Goal: Find specific page/section: Find specific page/section

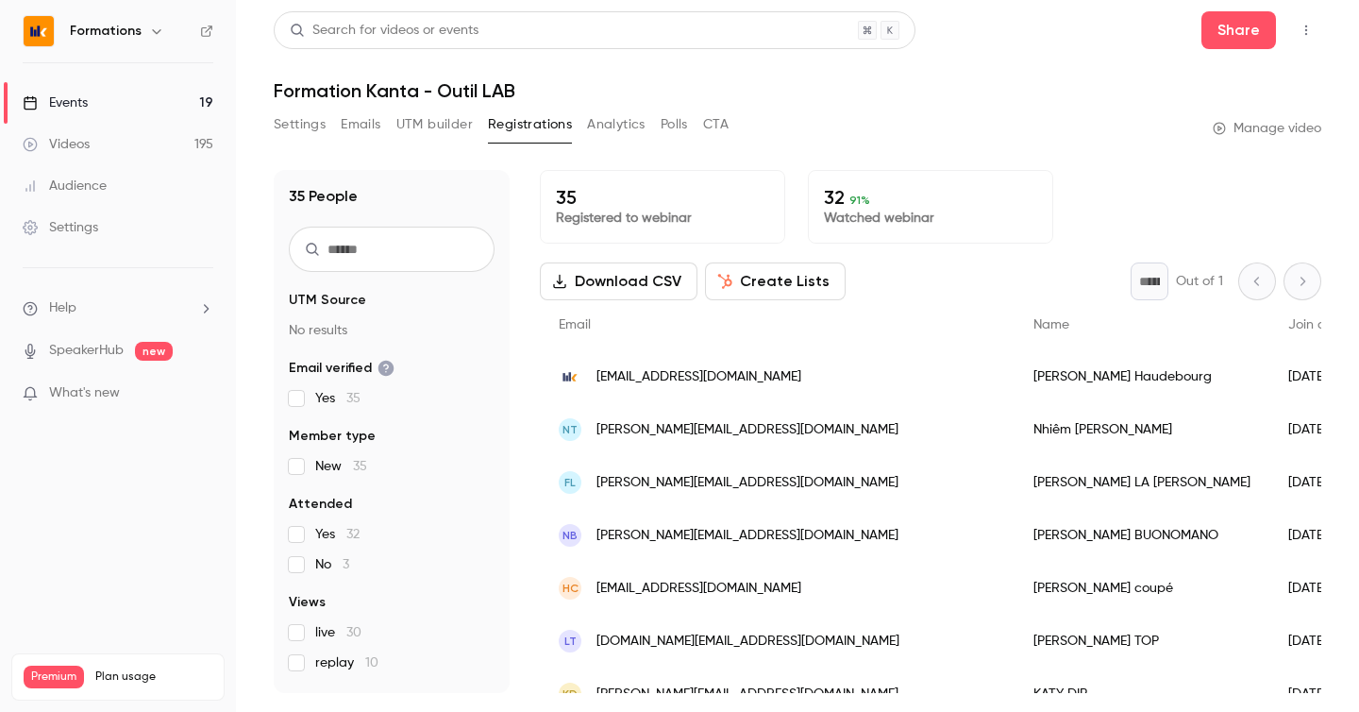
click at [162, 112] on link "Events 19" at bounding box center [118, 103] width 236 height 42
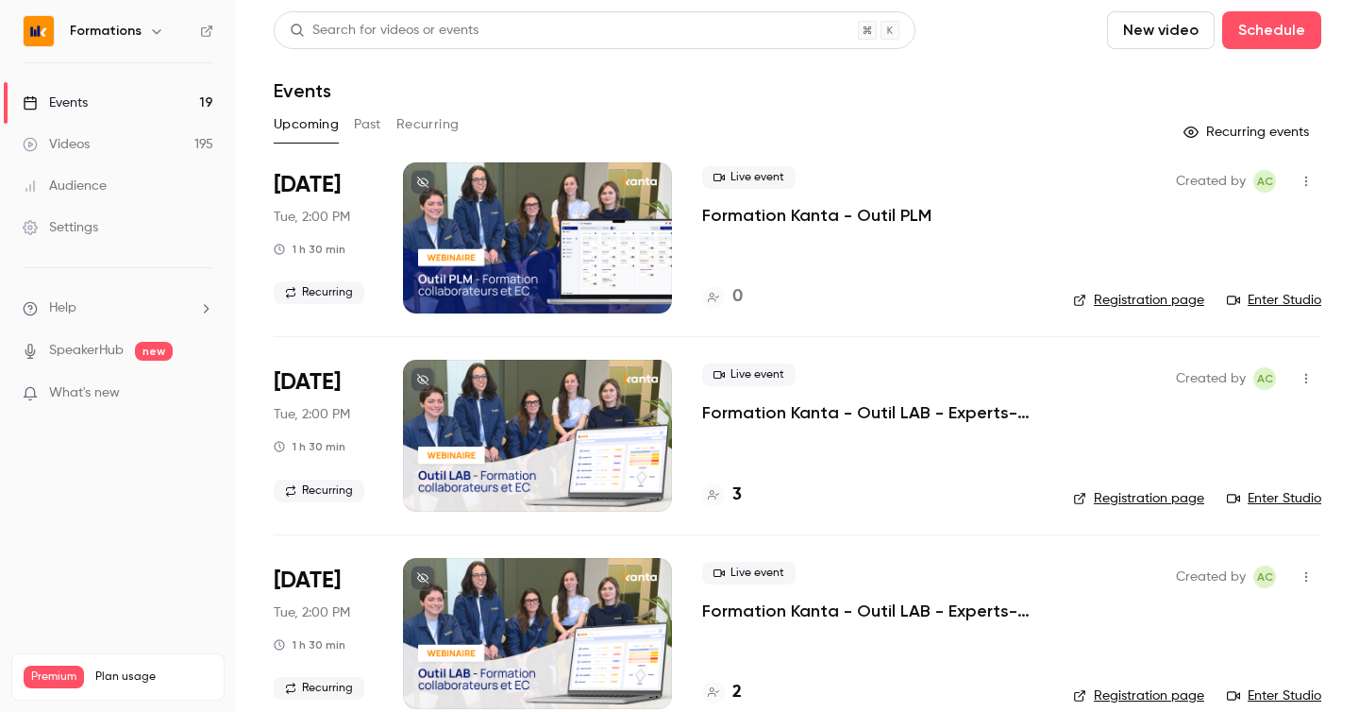
scroll to position [177, 0]
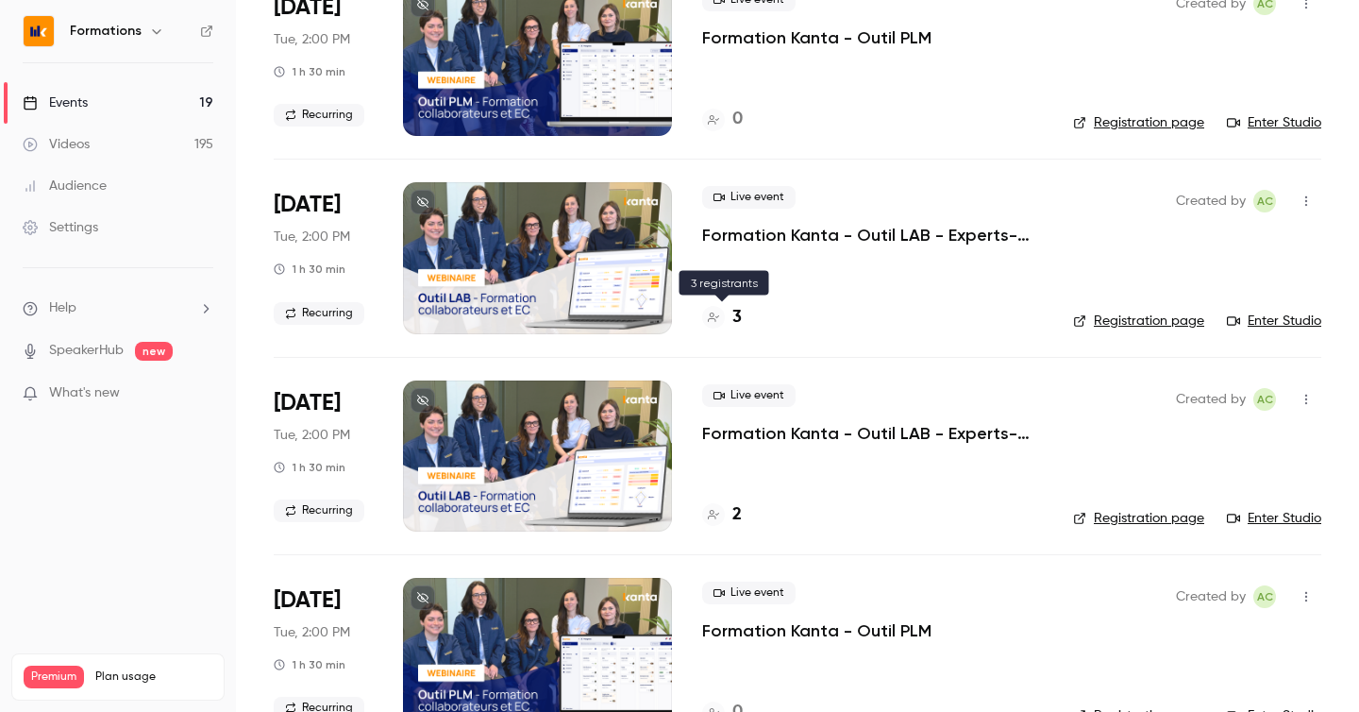
click at [734, 321] on h4 "3" at bounding box center [737, 317] width 9 height 25
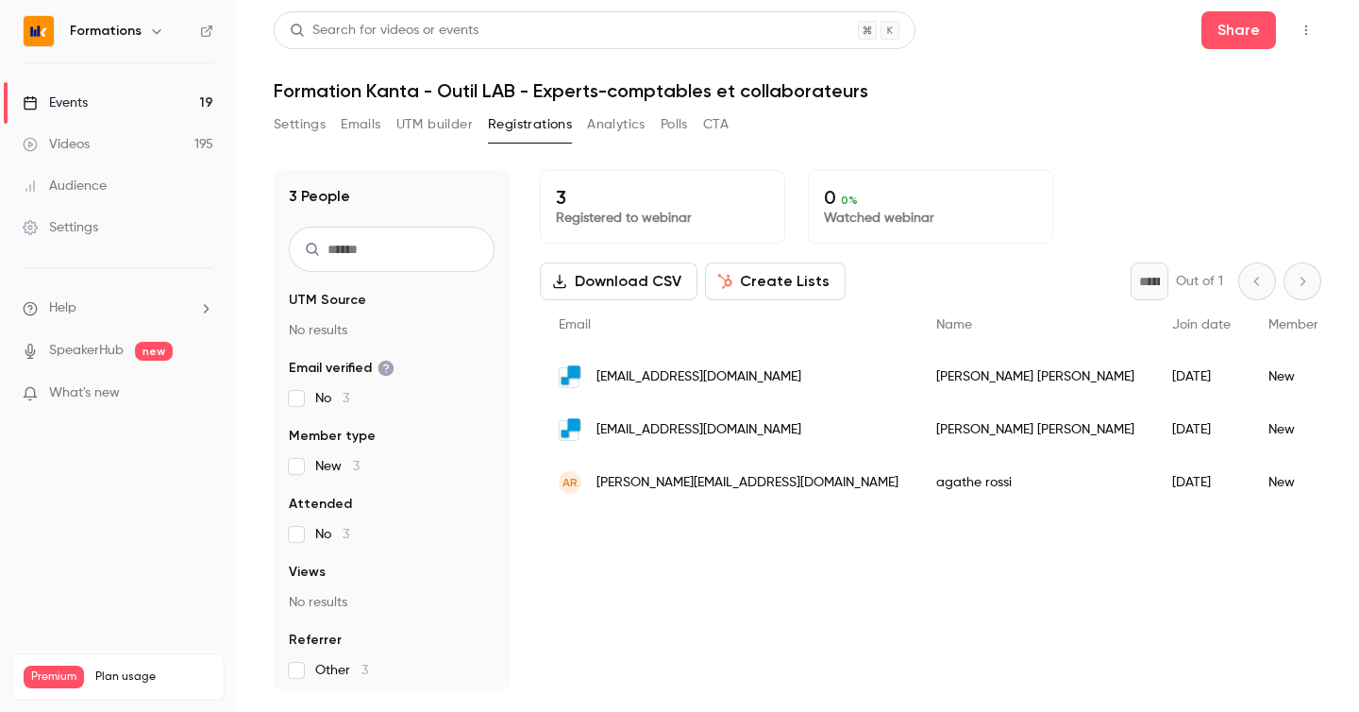
click at [72, 91] on link "Events 19" at bounding box center [118, 103] width 236 height 42
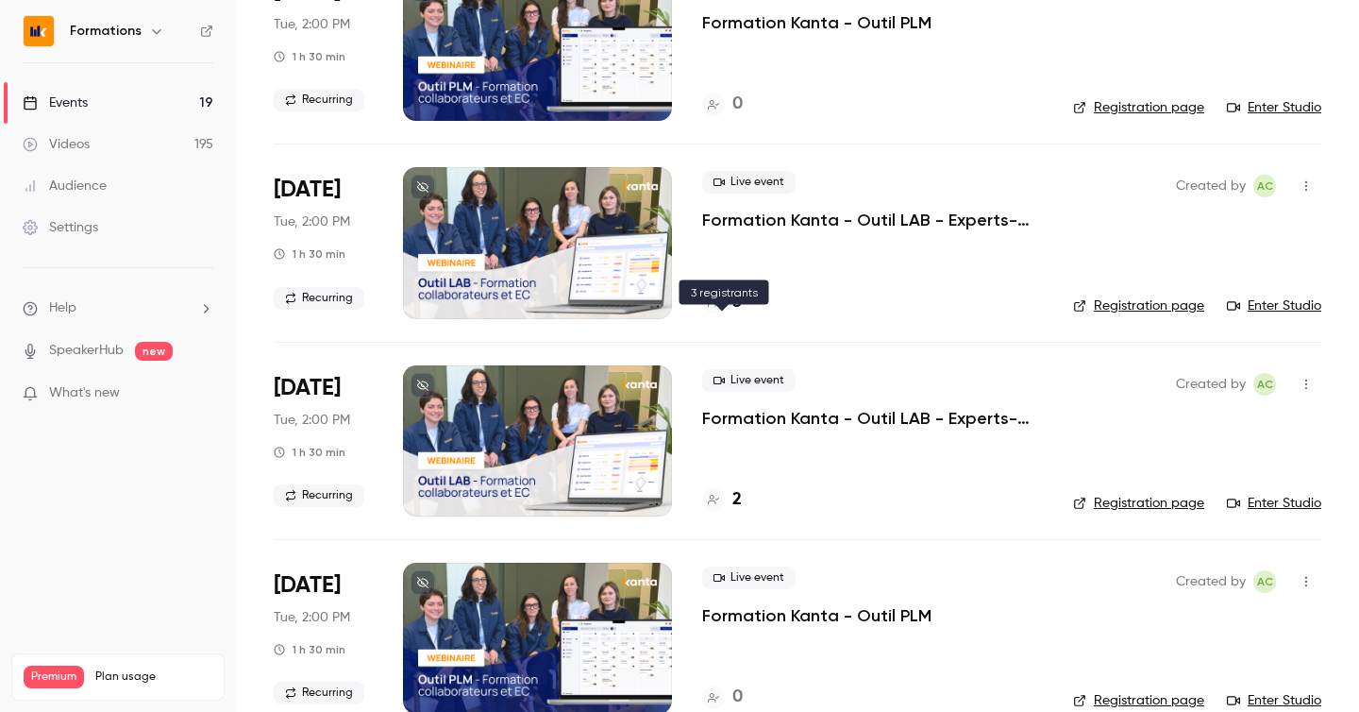
scroll to position [155, 0]
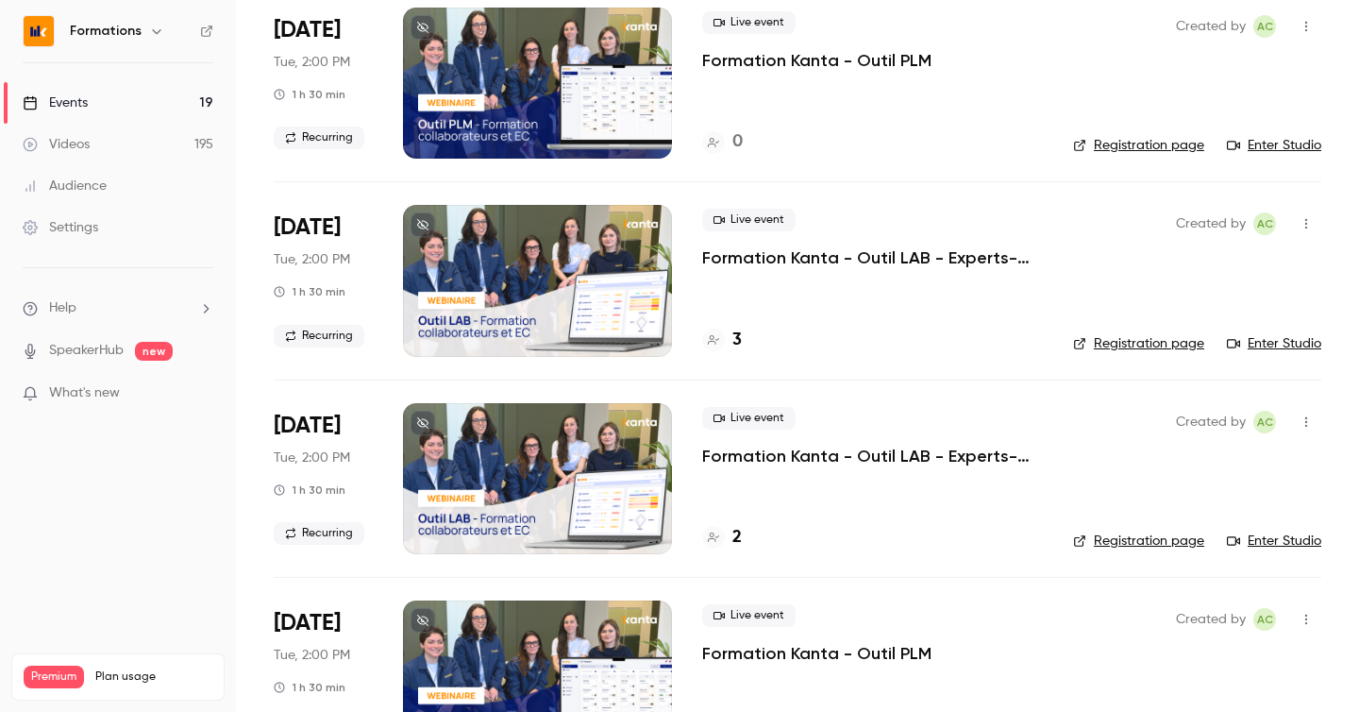
click at [1274, 344] on link "Enter Studio" at bounding box center [1274, 343] width 94 height 19
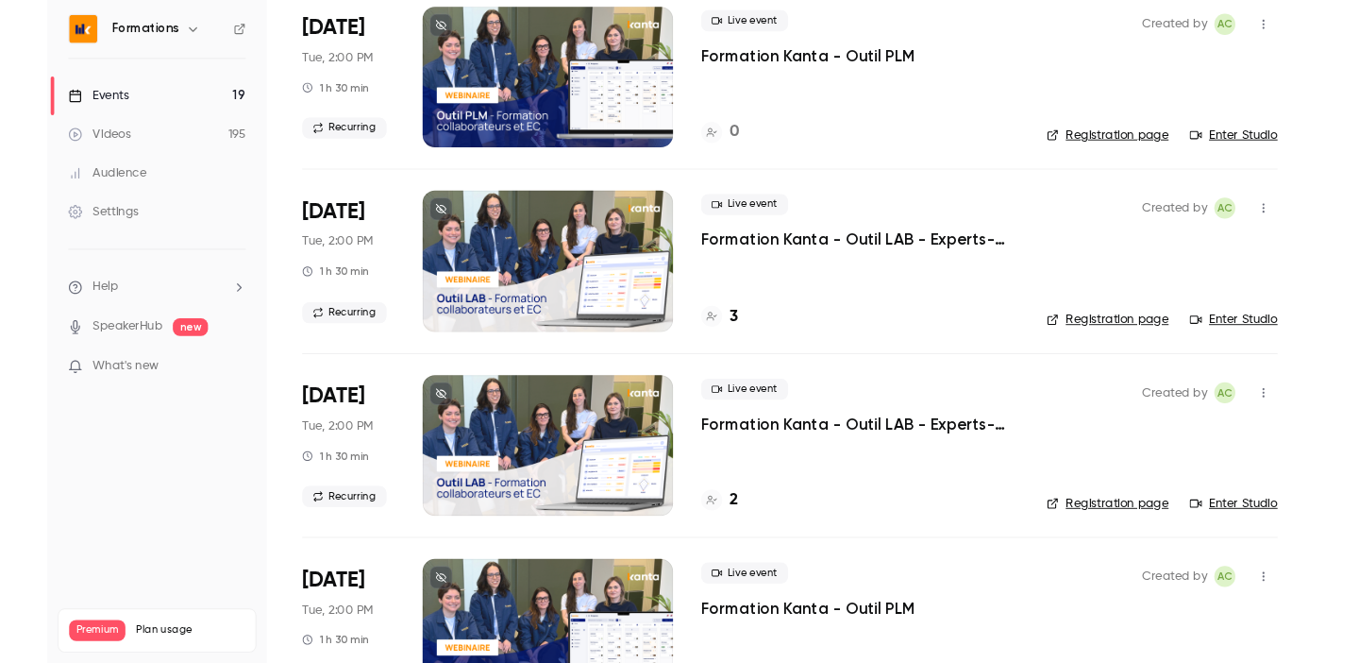
scroll to position [0, 0]
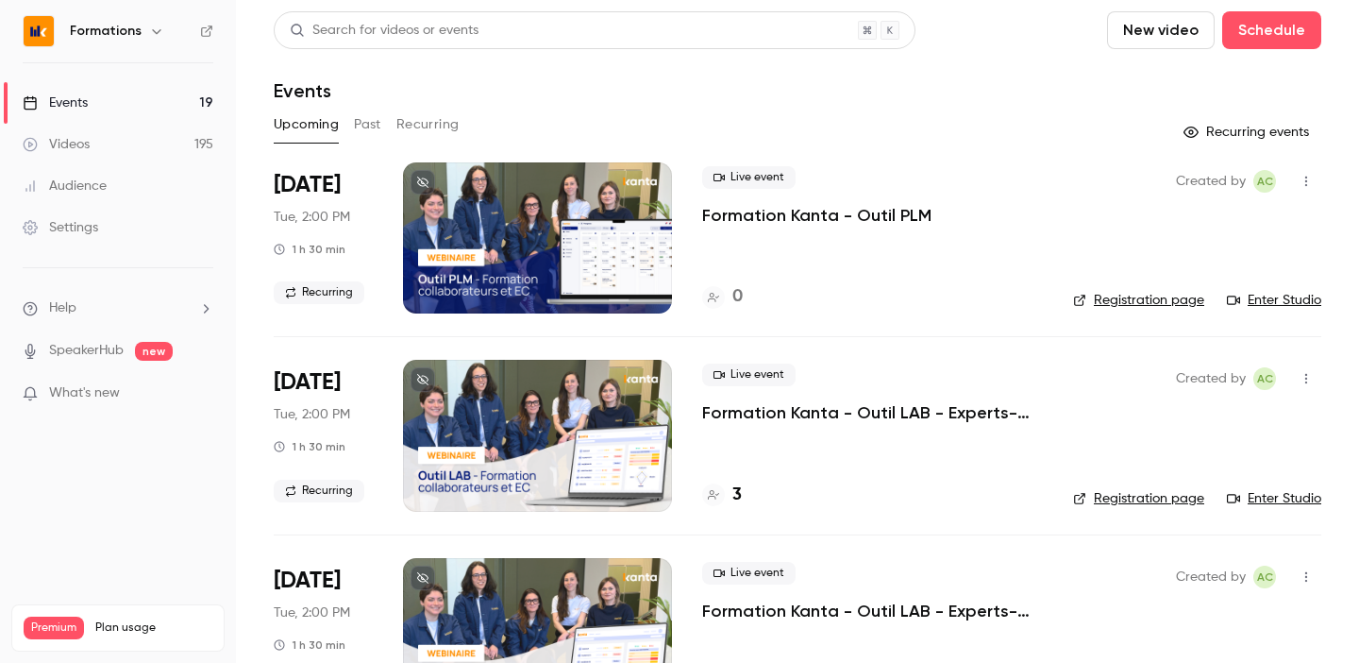
click at [736, 497] on h4 "3" at bounding box center [737, 494] width 9 height 25
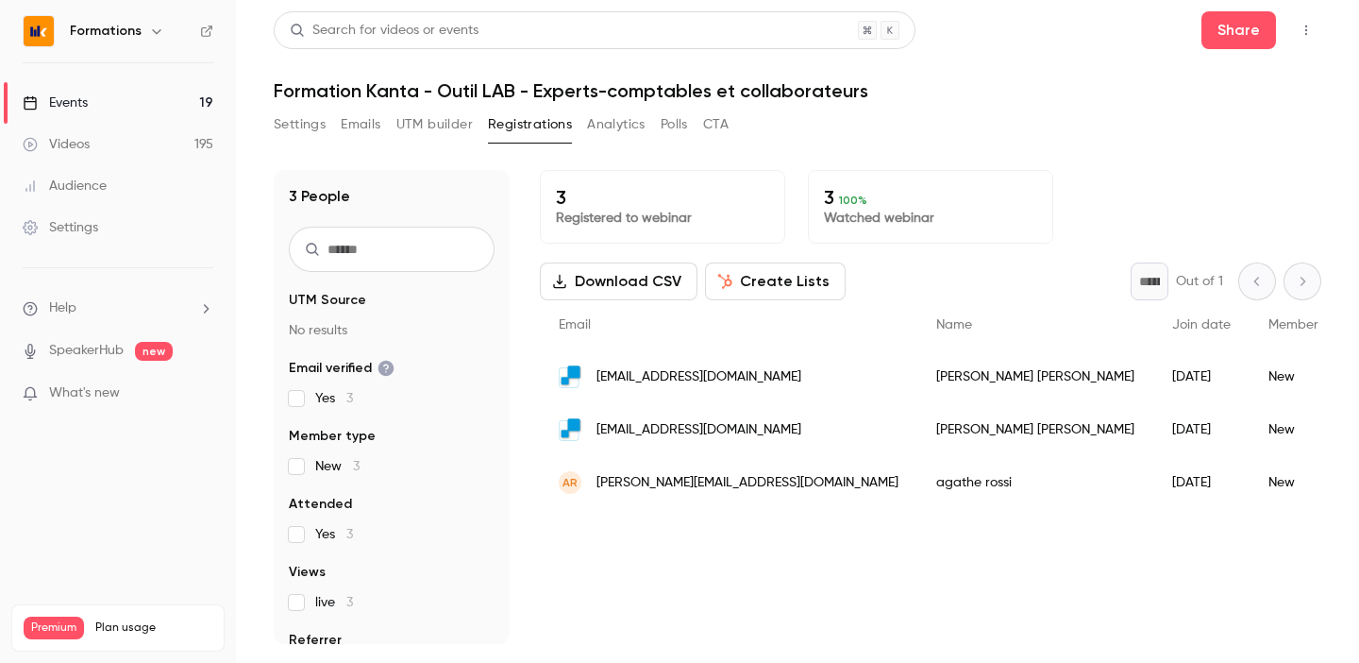
click at [701, 131] on div "Settings Emails UTM builder Registrations Analytics Polls CTA" at bounding box center [501, 125] width 455 height 30
click at [664, 124] on button "Polls" at bounding box center [674, 125] width 27 height 30
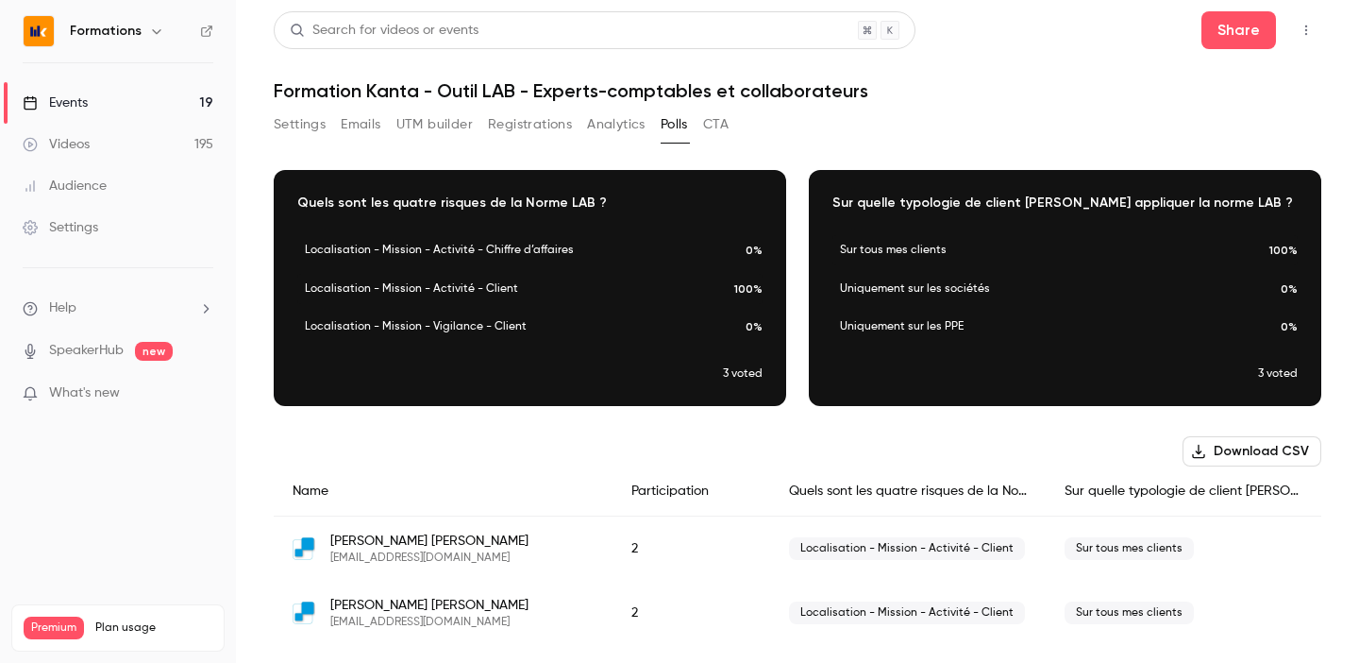
click at [932, 115] on div "Settings Emails UTM builder Registrations Analytics Polls CTA" at bounding box center [798, 129] width 1048 height 38
